Goal: Task Accomplishment & Management: Manage account settings

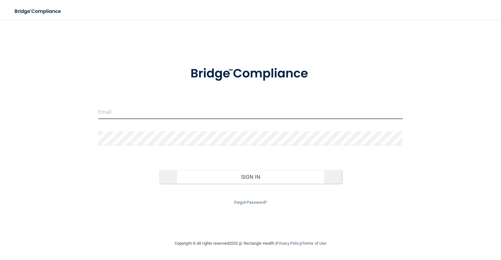
type input "[EMAIL_ADDRESS][DOMAIN_NAME]"
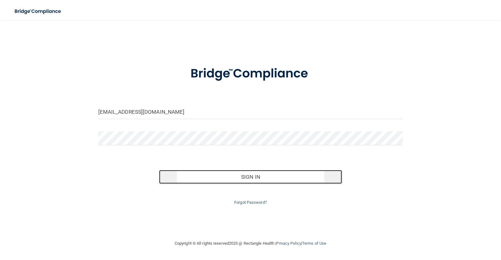
click at [282, 177] on button "Sign In" at bounding box center [250, 177] width 183 height 14
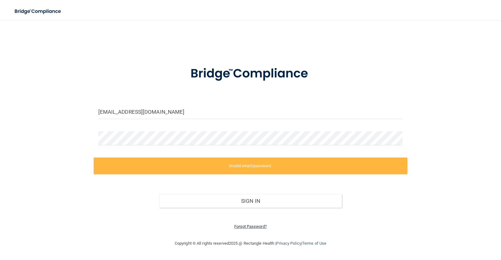
click at [239, 226] on link "Forgot Password?" at bounding box center [250, 226] width 33 height 5
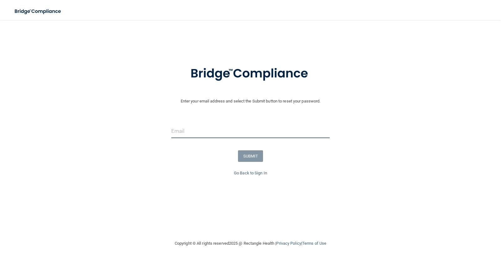
click at [194, 131] on input "email" at bounding box center [250, 131] width 159 height 14
type input "[EMAIL_ADDRESS][DOMAIN_NAME]"
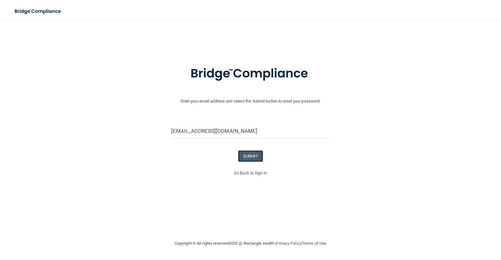
click at [253, 156] on button "SUBMIT" at bounding box center [250, 157] width 25 height 12
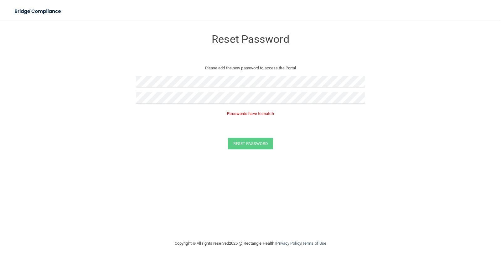
click at [319, 151] on form "Reset Password Please add the new password to access the Portal Passwords have …" at bounding box center [251, 91] width 476 height 131
click at [267, 135] on button "Reset Password" at bounding box center [250, 135] width 45 height 12
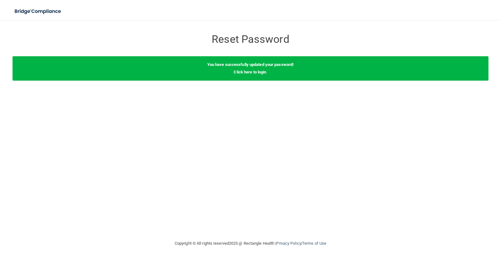
click at [238, 67] on b "You have successfully updated your password!" at bounding box center [250, 64] width 86 height 5
click at [206, 74] on div "You have successfully updated your password! Click here to login ." at bounding box center [251, 68] width 476 height 24
click at [257, 72] on link "Click here to login" at bounding box center [249, 72] width 33 height 5
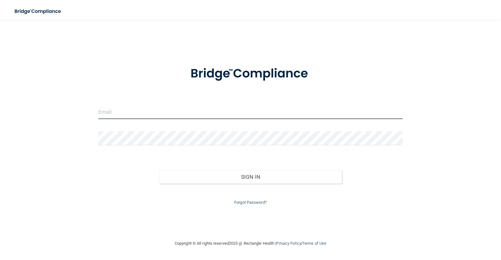
type input "[EMAIL_ADDRESS][DOMAIN_NAME]"
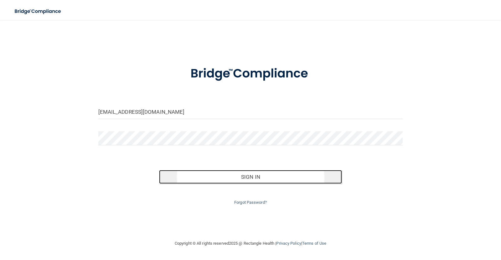
click at [295, 174] on button "Sign In" at bounding box center [250, 177] width 183 height 14
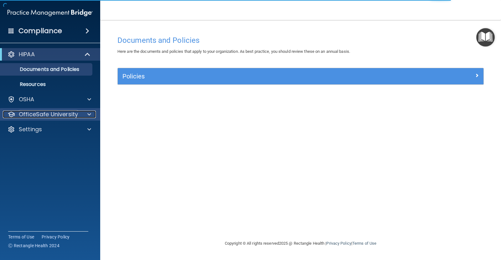
click at [62, 114] on p "OfficeSafe University" at bounding box center [48, 115] width 59 height 8
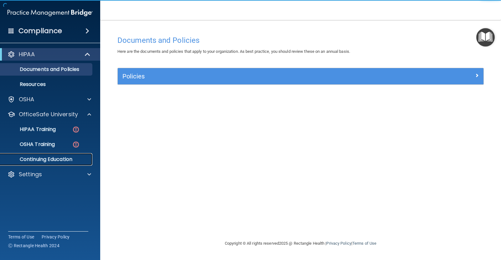
click at [70, 158] on p "Continuing Education" at bounding box center [46, 159] width 85 height 6
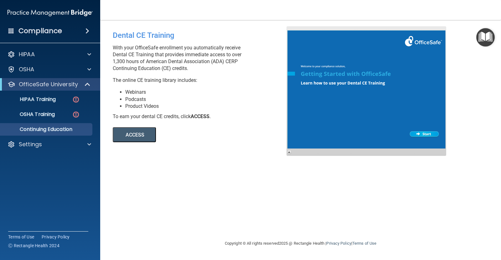
click at [135, 134] on button "ACCESS" at bounding box center [134, 134] width 43 height 15
